Goal: Information Seeking & Learning: Find specific page/section

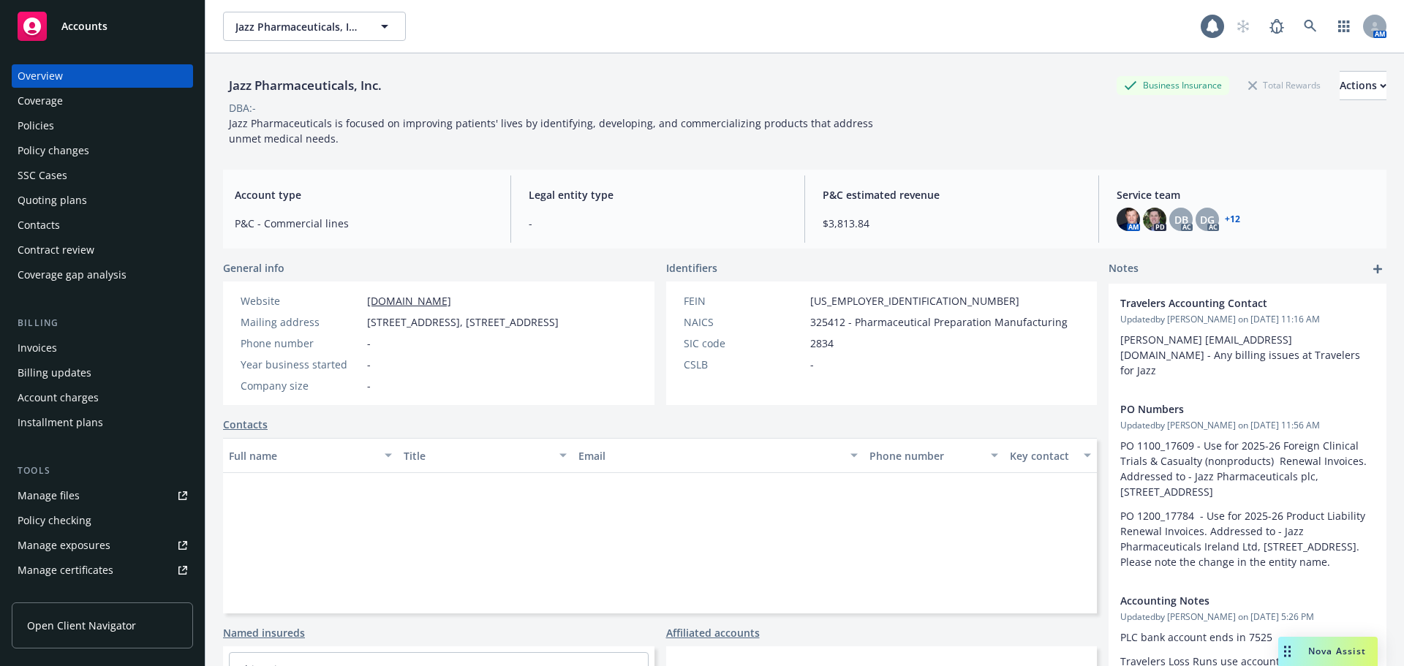
scroll to position [421, 0]
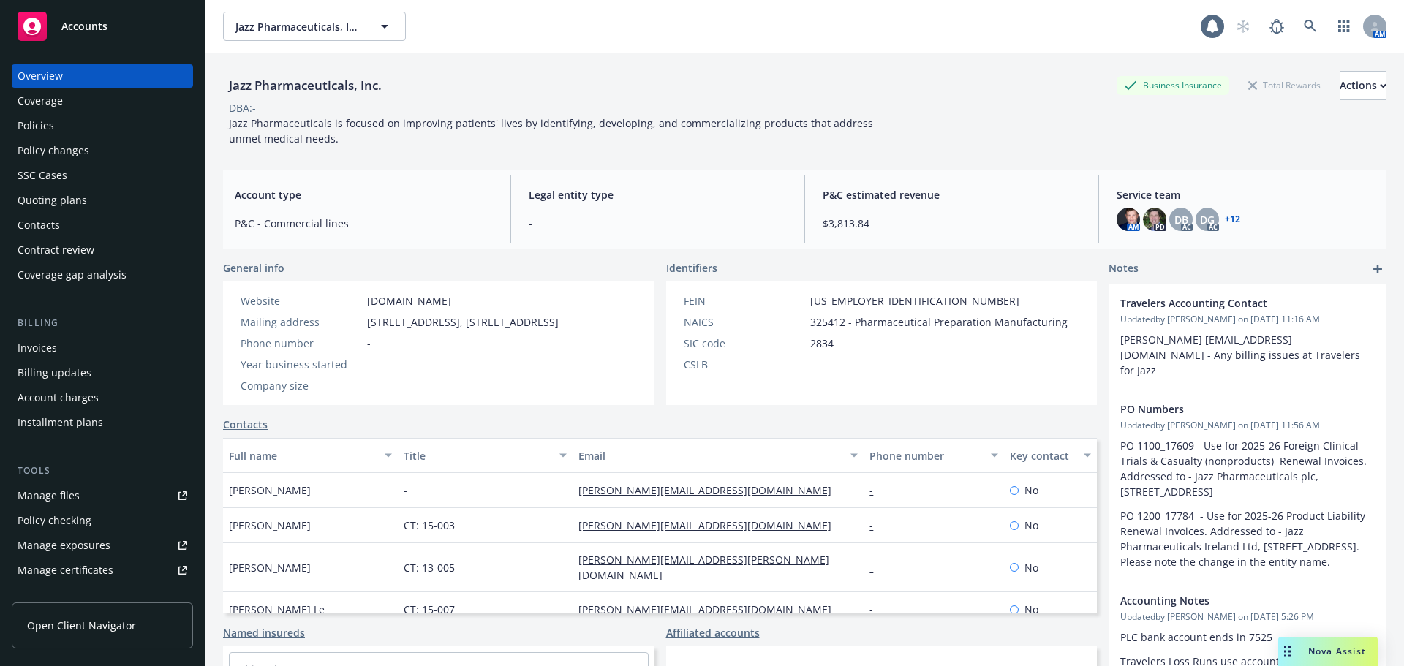
click at [1314, 27] on div "AM" at bounding box center [1307, 26] width 158 height 29
click at [1304, 23] on icon at bounding box center [1310, 26] width 12 height 12
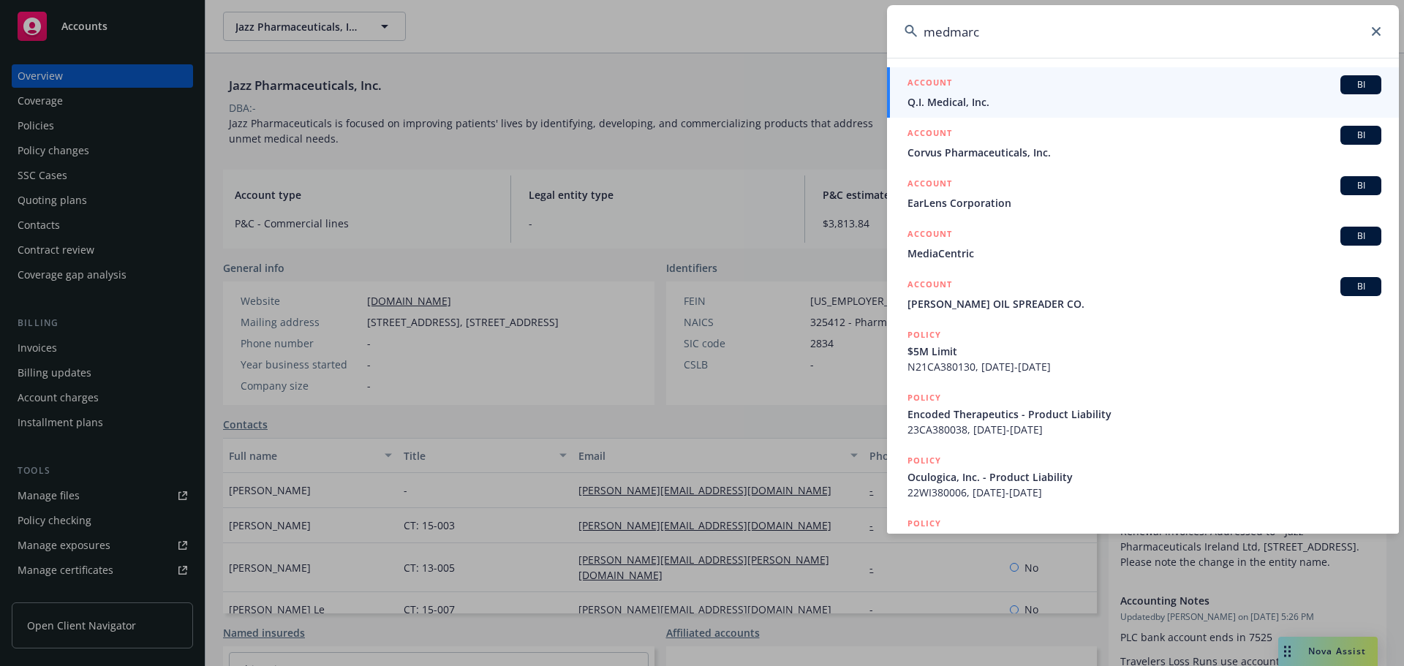
drag, startPoint x: 1299, startPoint y: 22, endPoint x: 748, endPoint y: -17, distance: 551.9
click at [748, 0] on html "Accounts Overview Coverage Policies Policy changes SSC Cases Quoting plans Cont…" at bounding box center [702, 333] width 1404 height 666
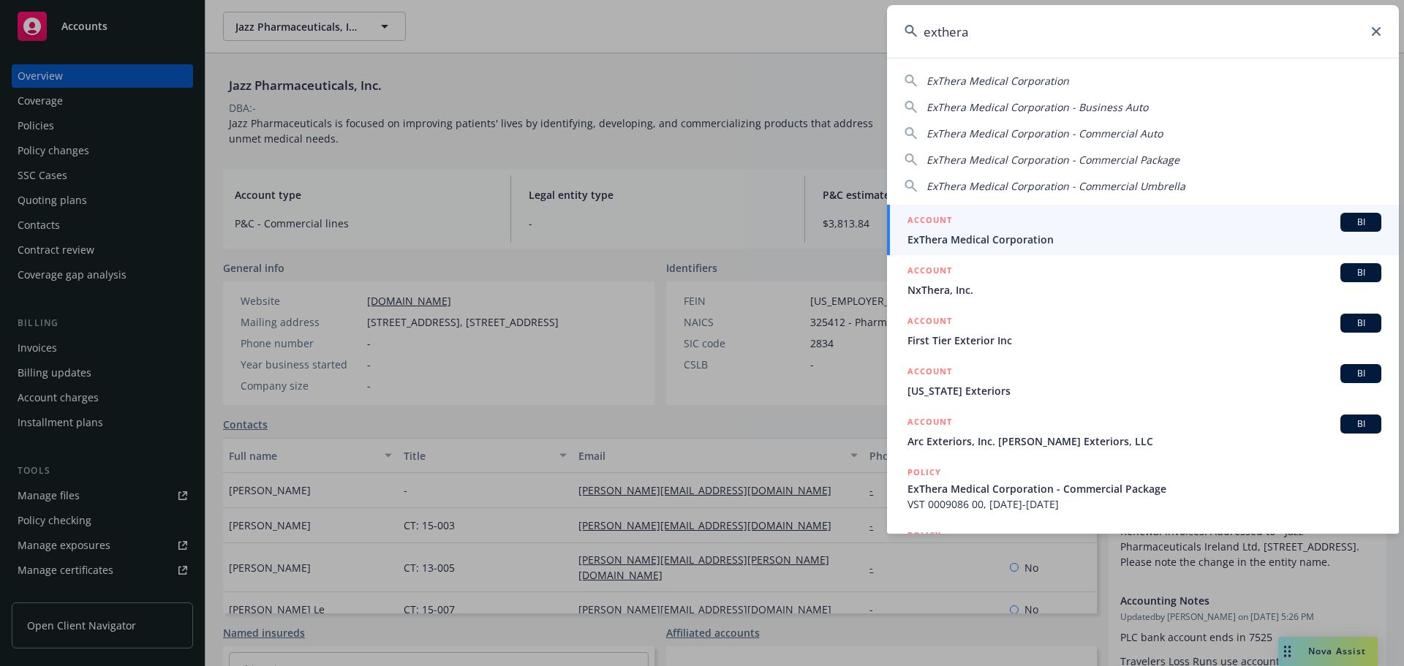
type input "exthera"
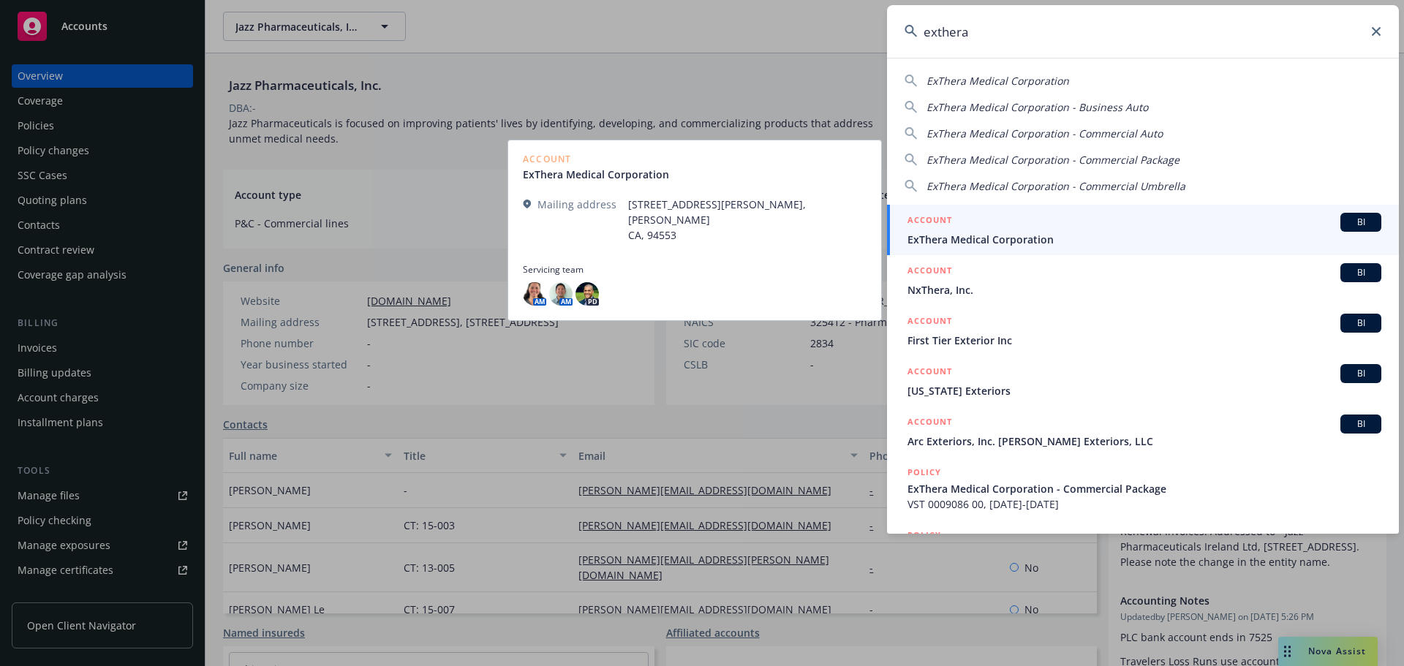
click at [970, 239] on span "ExThera Medical Corporation" at bounding box center [1144, 239] width 474 height 15
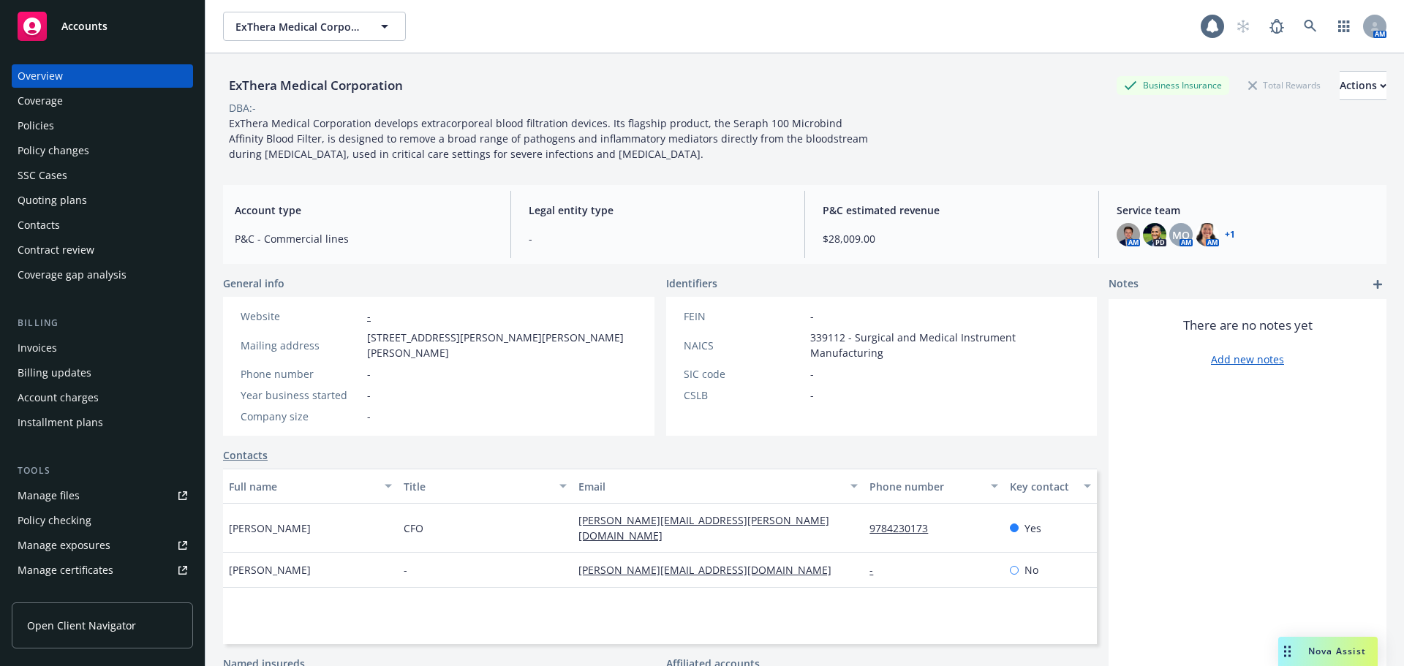
click at [56, 124] on div "Policies" at bounding box center [103, 125] width 170 height 23
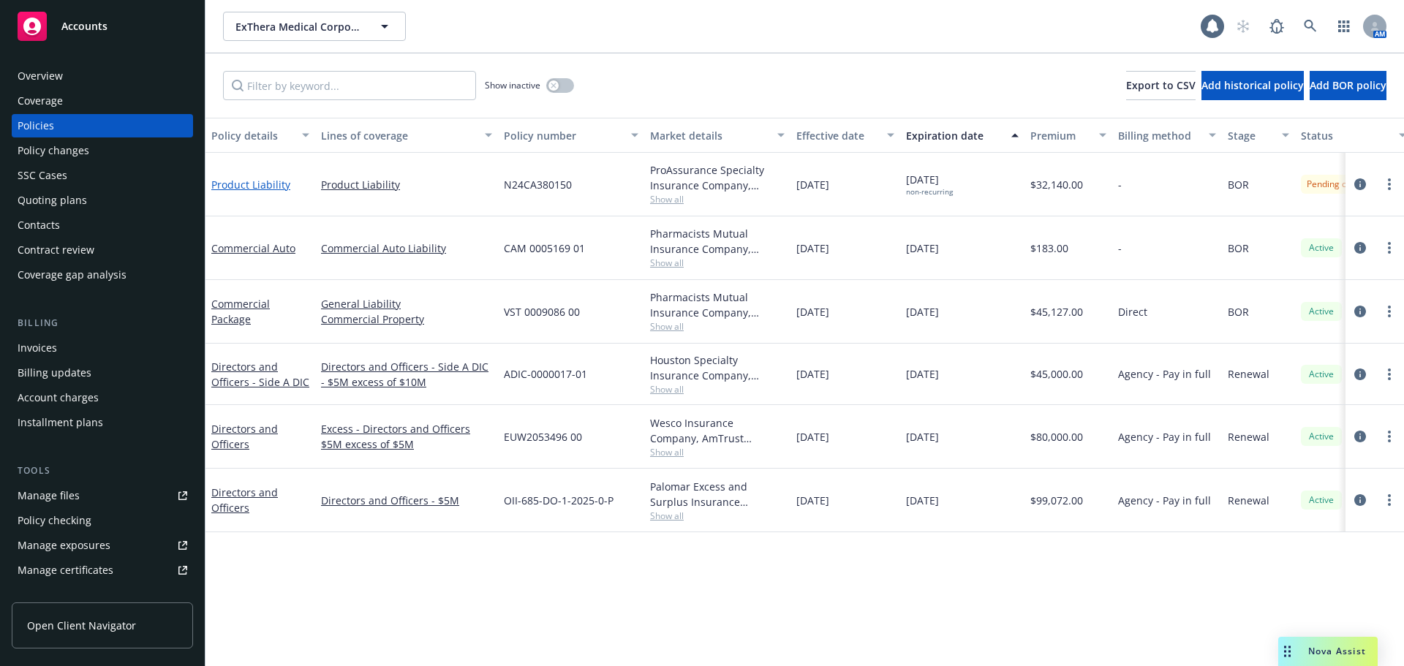
click at [260, 183] on link "Product Liability" at bounding box center [250, 185] width 79 height 14
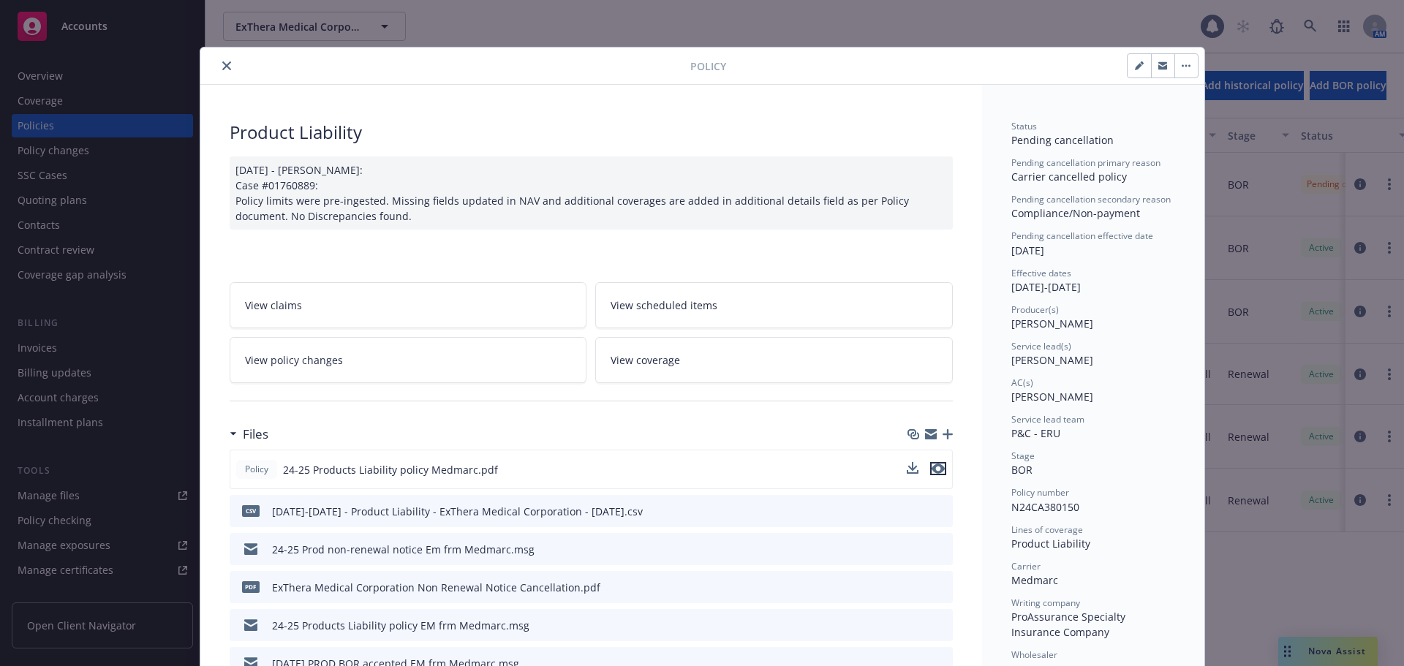
click at [934, 471] on icon "preview file" at bounding box center [938, 469] width 13 height 10
